Goal: Transaction & Acquisition: Obtain resource

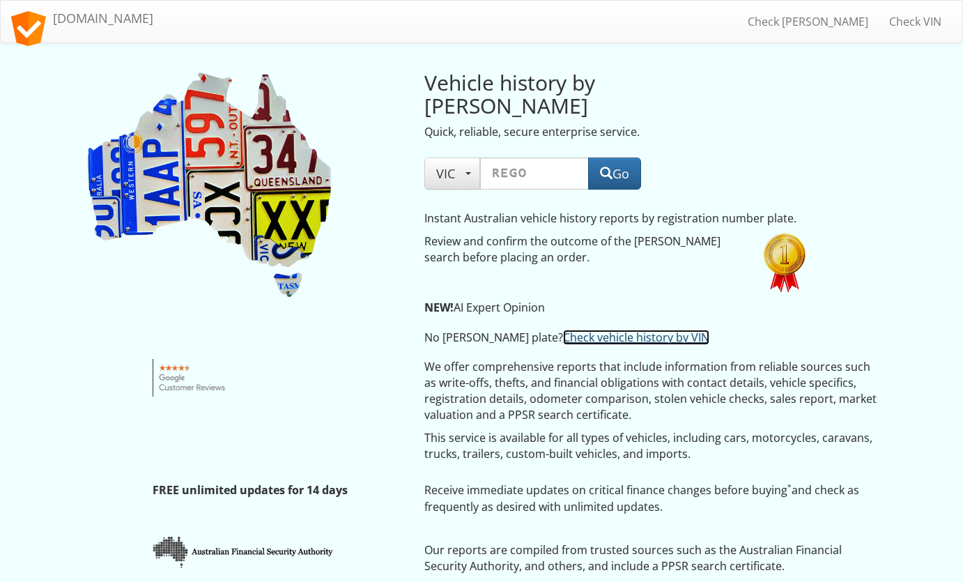
click at [563, 330] on link "Check vehicle history by VIN" at bounding box center [636, 337] width 146 height 15
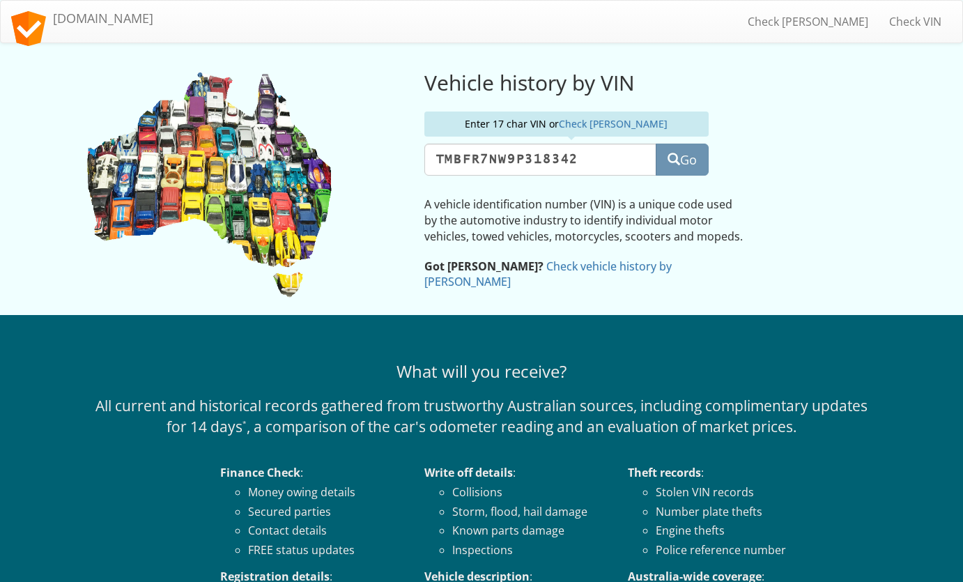
scroll to position [0, 15]
click at [450, 155] on input "TMBFR7NW9P318342" at bounding box center [541, 160] width 233 height 32
click at [682, 175] on div "Vehicle history by VIN 1 symbols left to full VIN TMBFR7NW9P318342 Go Got [PERS…" at bounding box center [618, 177] width 408 height 240
click at [610, 162] on input "TMBFR7NW9P318342" at bounding box center [541, 160] width 233 height 32
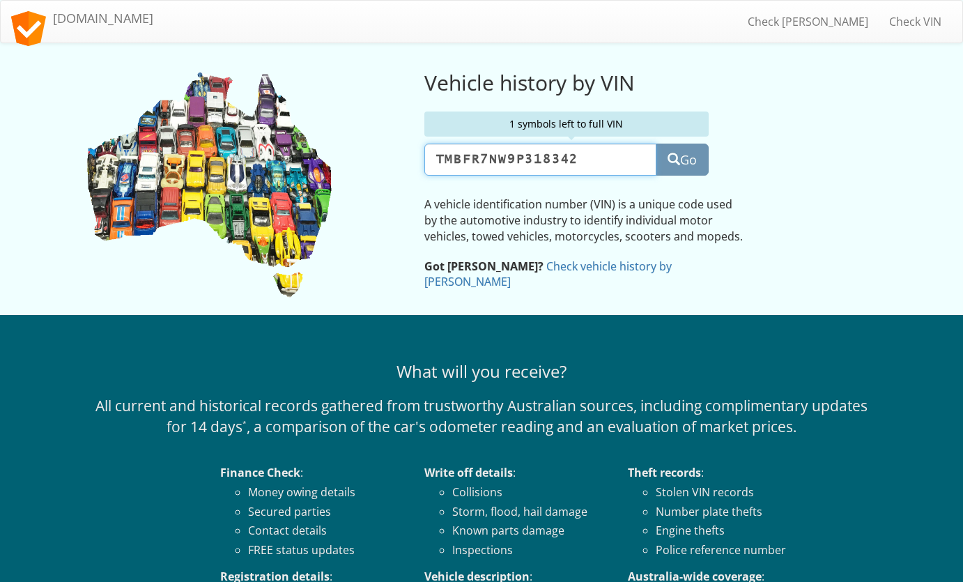
drag, startPoint x: 426, startPoint y: 155, endPoint x: 349, endPoint y: 157, distance: 76.7
click at [425, 157] on input "TMBFR7NW9P318342" at bounding box center [541, 160] width 233 height 32
paste input "text"
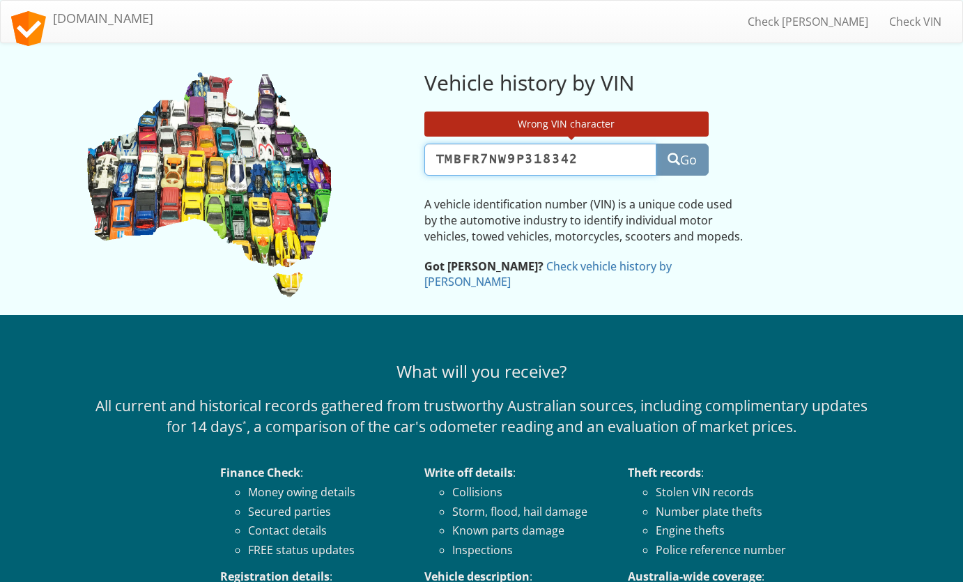
click at [461, 150] on input "TMBFR7NW9P318342" at bounding box center [541, 160] width 233 height 32
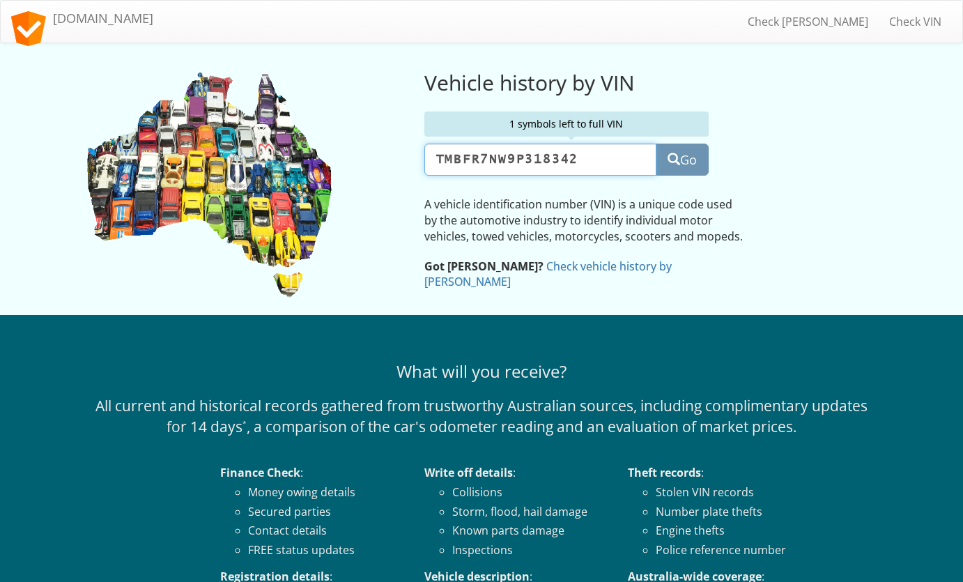
click at [590, 160] on input "TMBFR7NW9P318342" at bounding box center [541, 160] width 233 height 32
type input "[US_VEHICLE_IDENTIFICATION_NUMBER]"
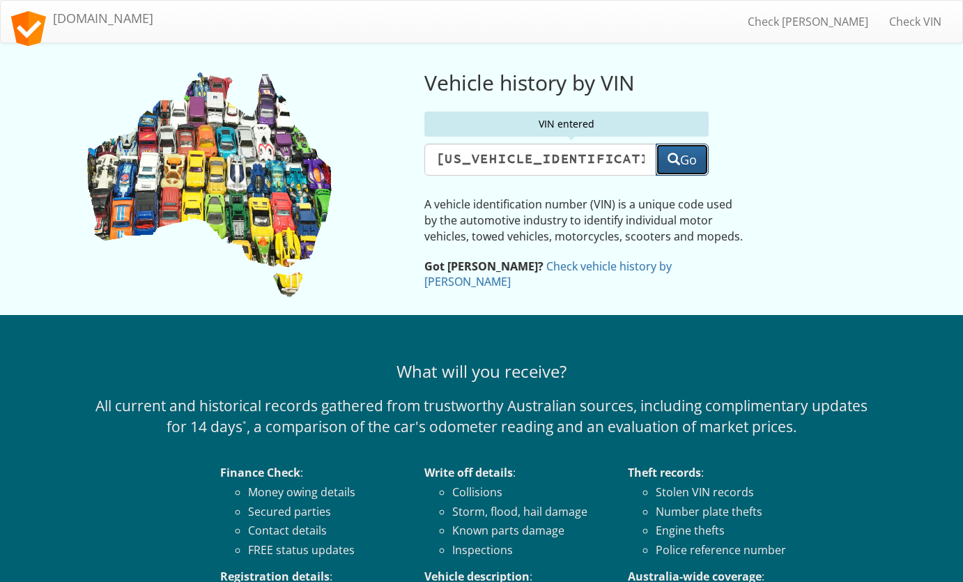
click at [679, 160] on button "Go" at bounding box center [682, 160] width 53 height 32
